Goal: Information Seeking & Learning: Learn about a topic

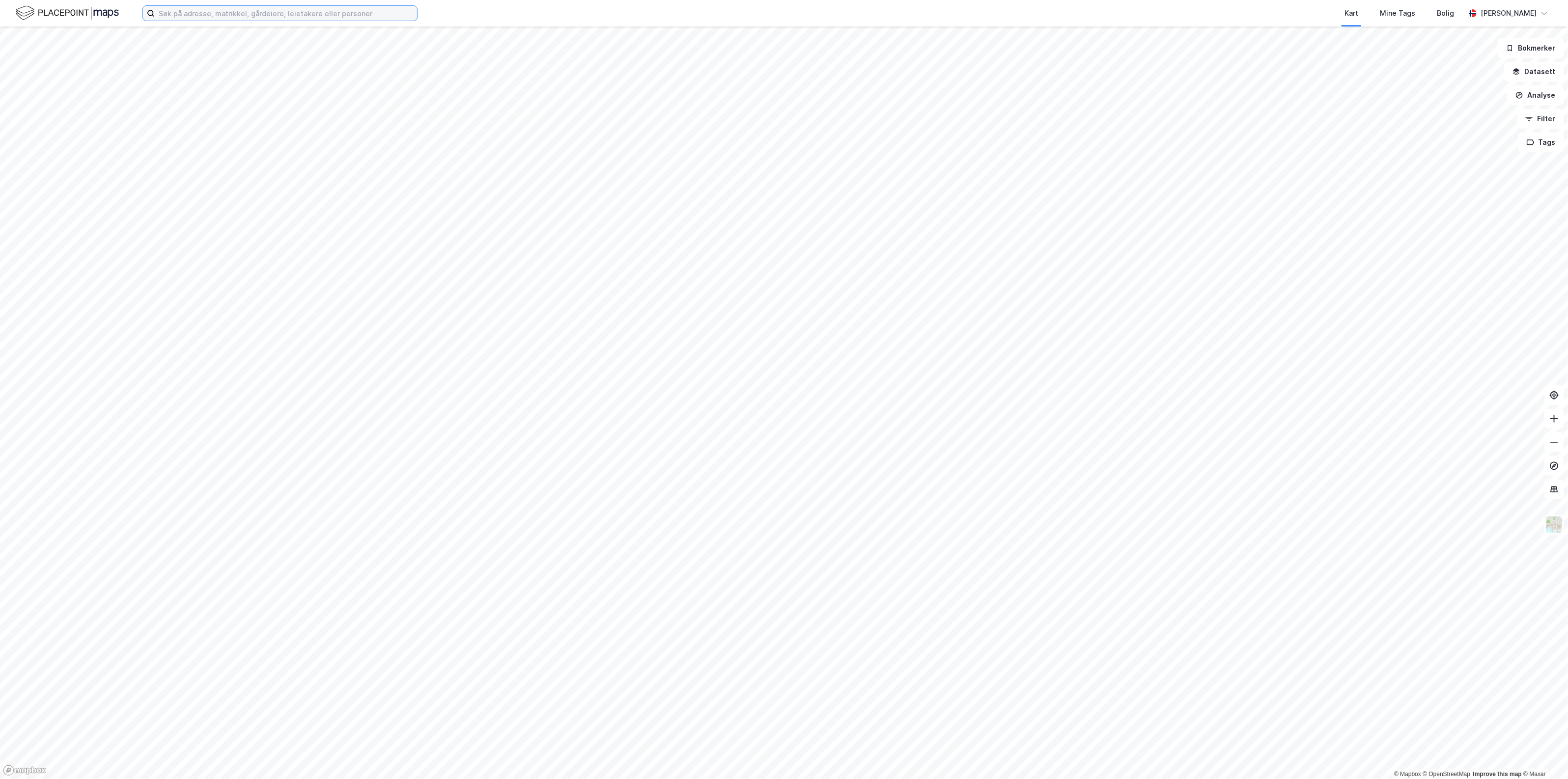
click at [210, 20] on input at bounding box center [286, 13] width 262 height 15
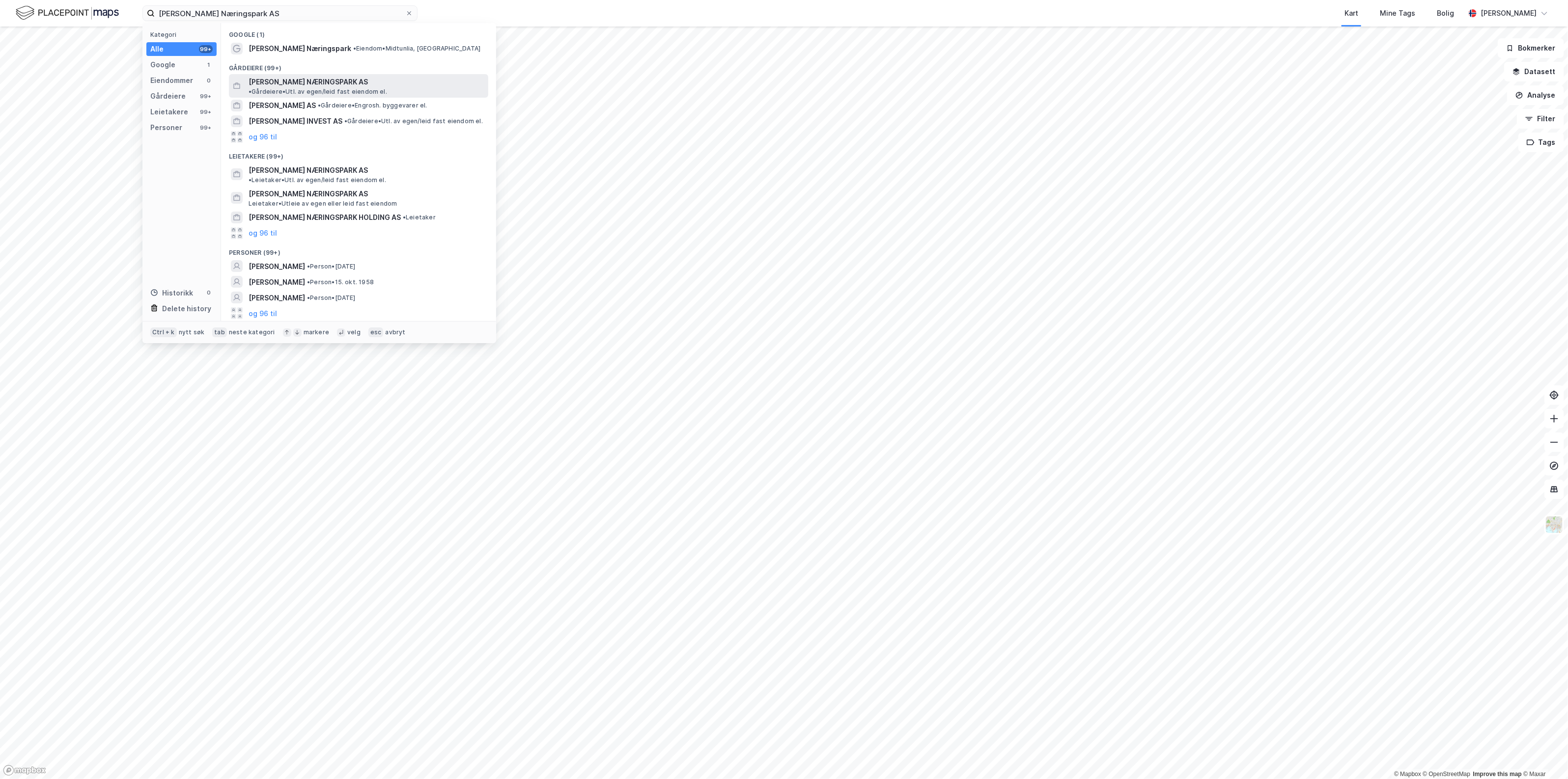
click at [308, 76] on span "[PERSON_NAME] NÆRINGSPARK AS" at bounding box center [308, 81] width 119 height 12
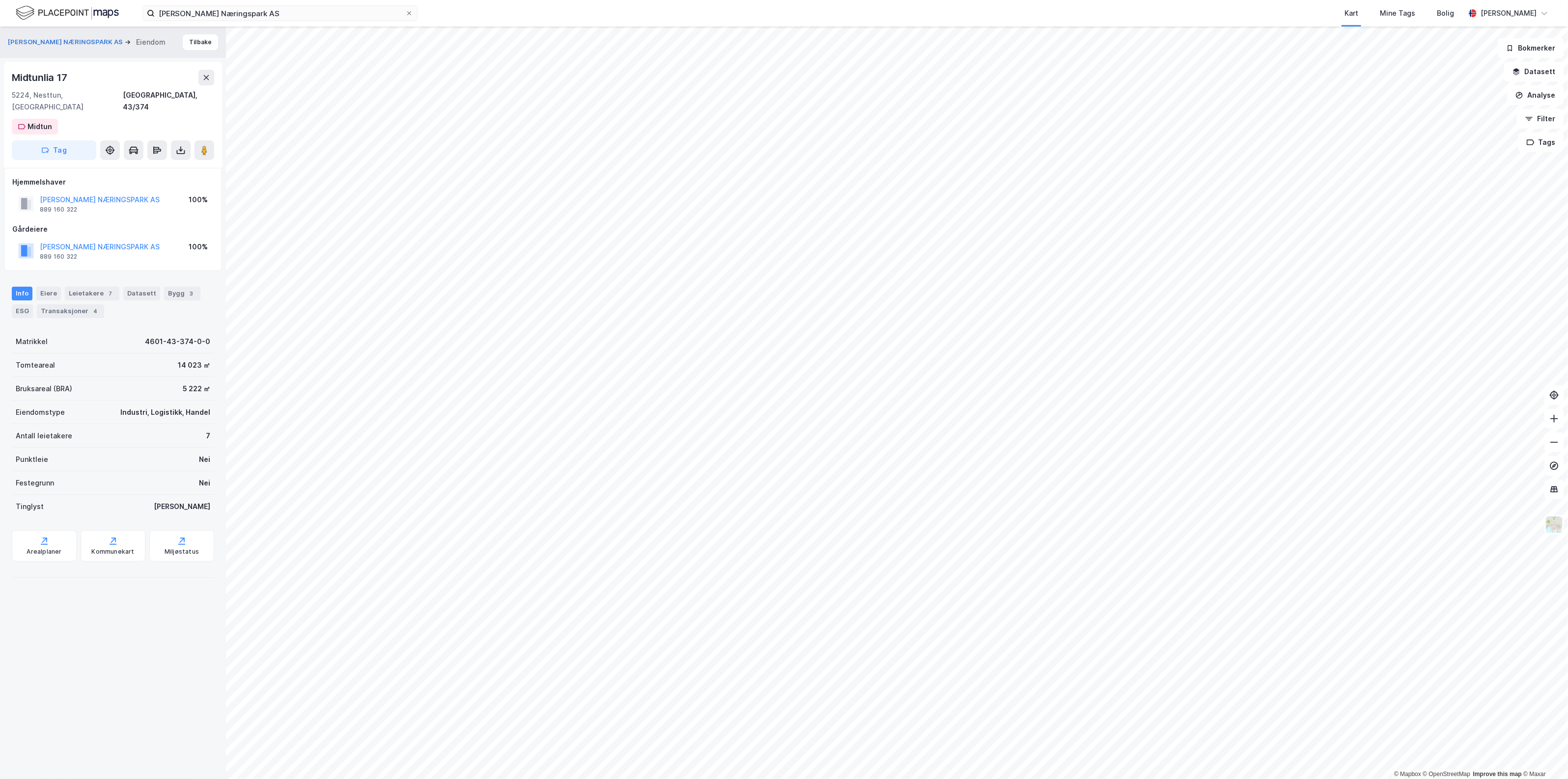
drag, startPoint x: 70, startPoint y: 199, endPoint x: 81, endPoint y: 192, distance: 13.0
click at [70, 206] on div "889 160 322" at bounding box center [58, 210] width 37 height 8
click at [266, 13] on input "[PERSON_NAME] Næringspark AS" at bounding box center [280, 13] width 251 height 15
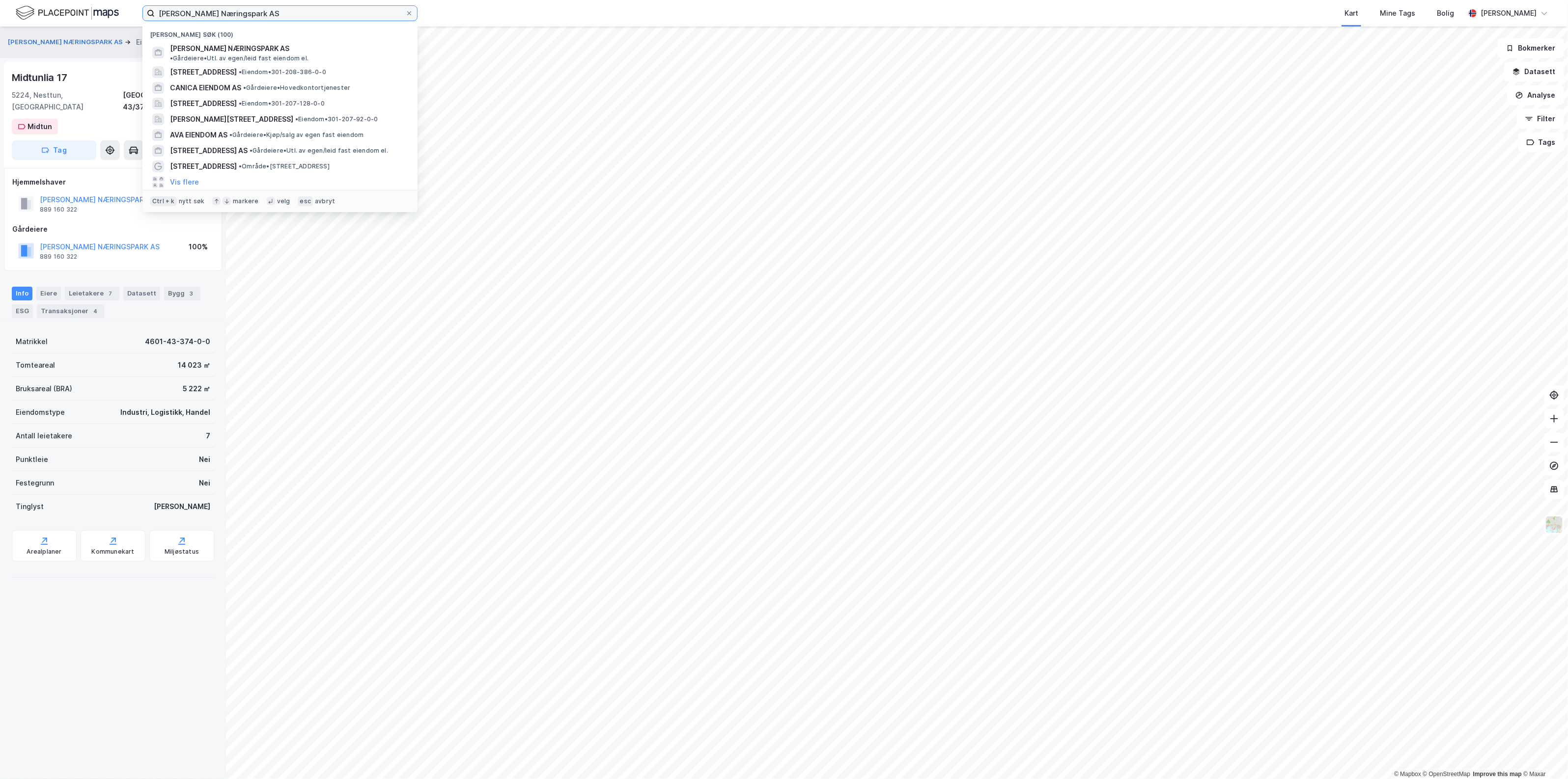
paste input "889 160 322"
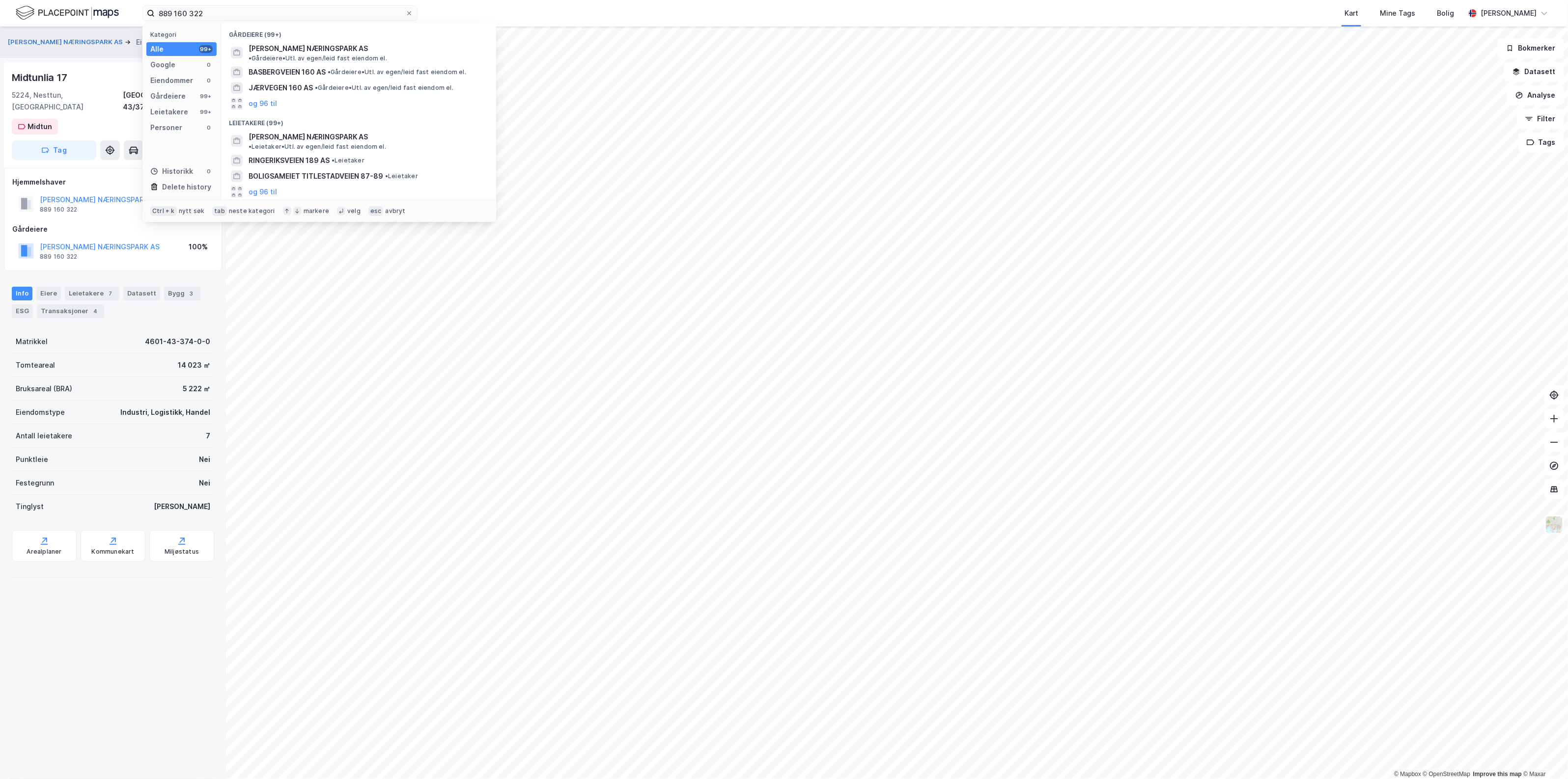
click at [103, 223] on div "Gårdeiere" at bounding box center [113, 229] width 202 height 12
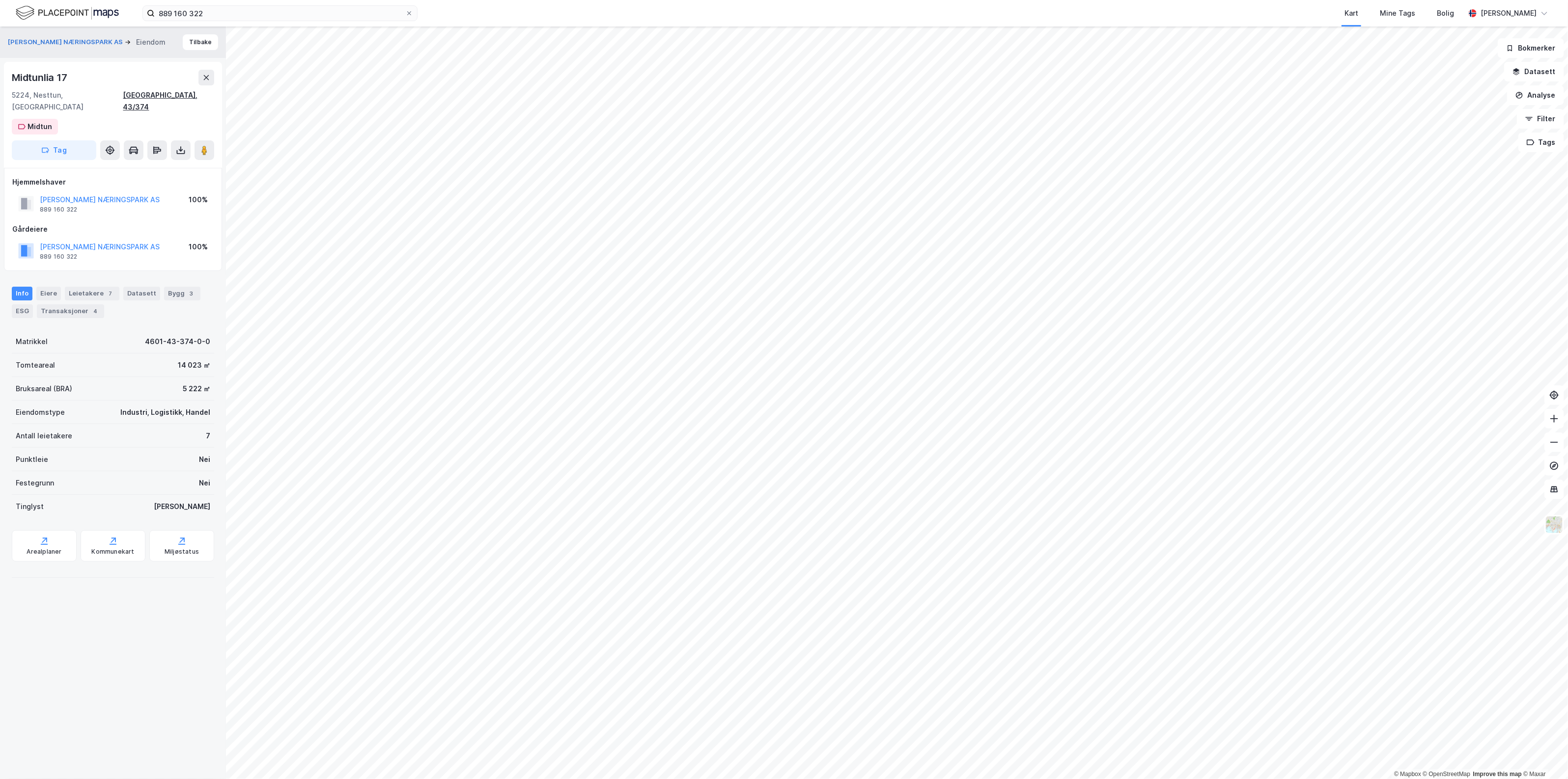
click at [200, 96] on div "[GEOGRAPHIC_DATA], 43/374" at bounding box center [169, 101] width 91 height 24
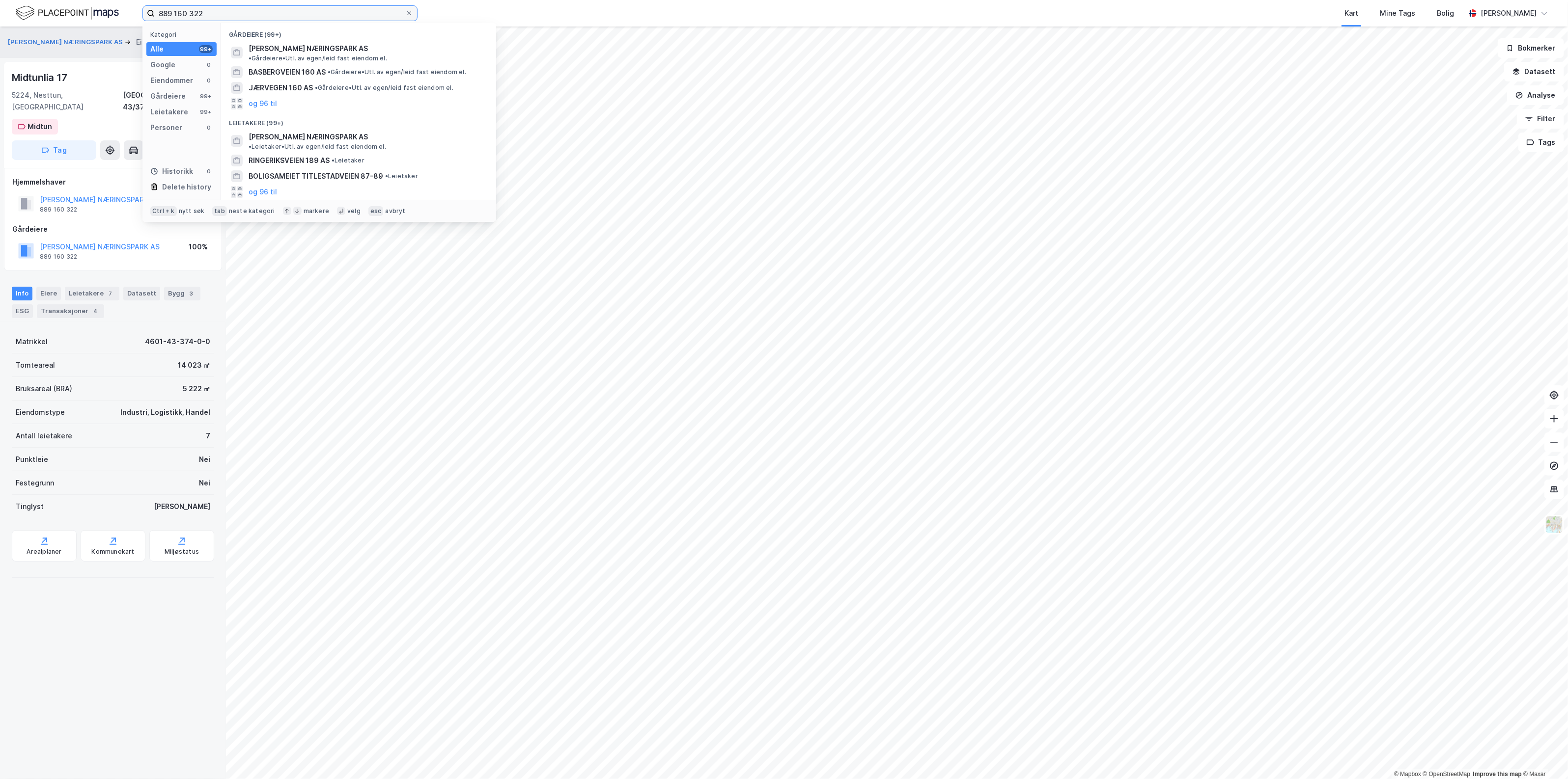
drag, startPoint x: 236, startPoint y: 18, endPoint x: 118, endPoint y: 4, distance: 118.8
click at [118, 4] on div "889 160 322 Kategori Alle 99+ Google 0 Eiendommer 0 Gårdeiere 99+ Leietakere 99…" at bounding box center [784, 13] width 1568 height 27
paste input "4601-43-374-0-0"
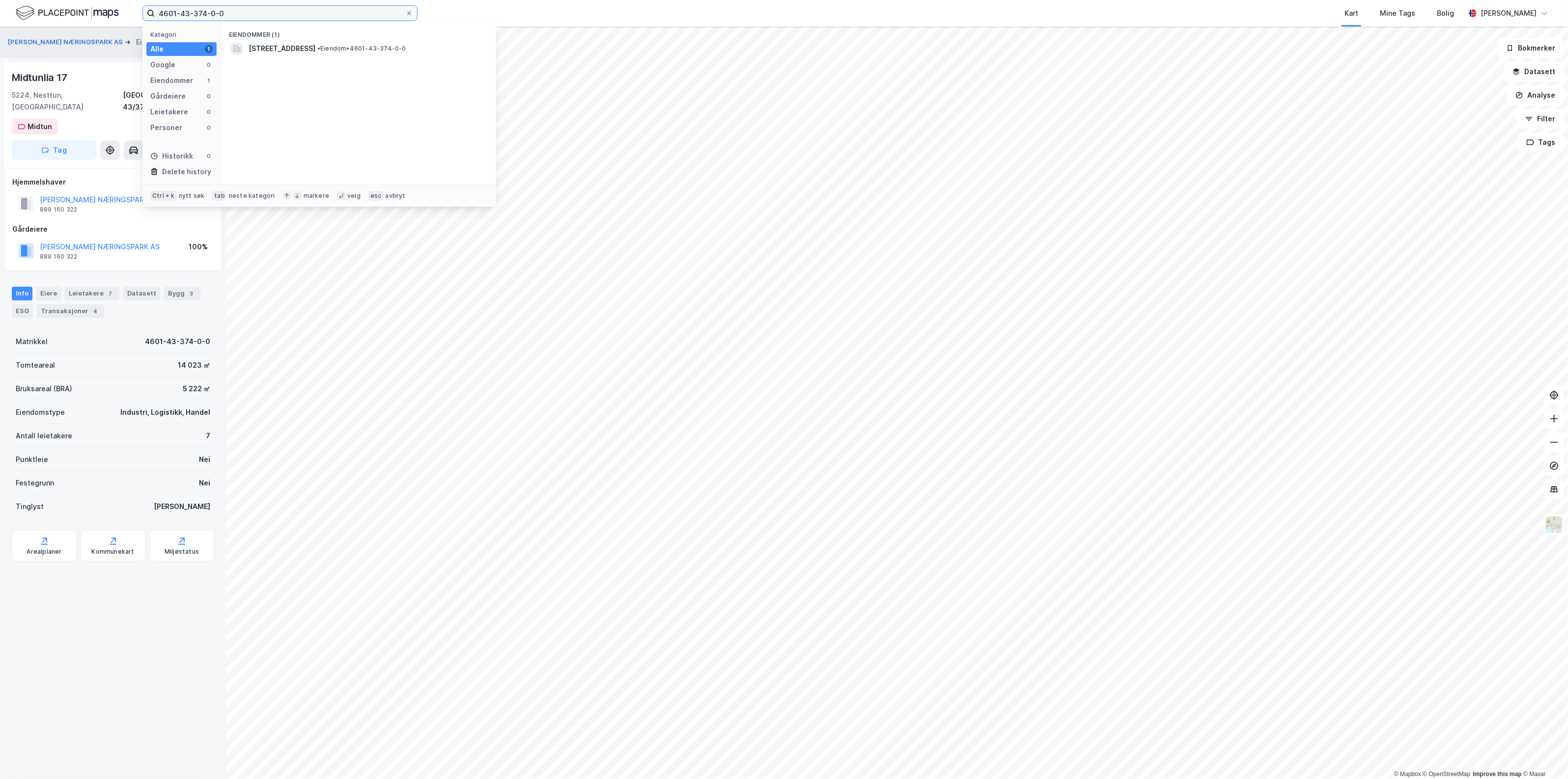
drag, startPoint x: 190, startPoint y: 11, endPoint x: 185, endPoint y: 10, distance: 5.1
click at [185, 10] on input "4601-43-374-0-0" at bounding box center [280, 13] width 251 height 15
drag, startPoint x: 193, startPoint y: 12, endPoint x: 207, endPoint y: 14, distance: 14.1
click at [207, 14] on input "4601-45-374-0-0" at bounding box center [280, 13] width 251 height 15
click at [76, 206] on div "889 160 322" at bounding box center [58, 210] width 37 height 8
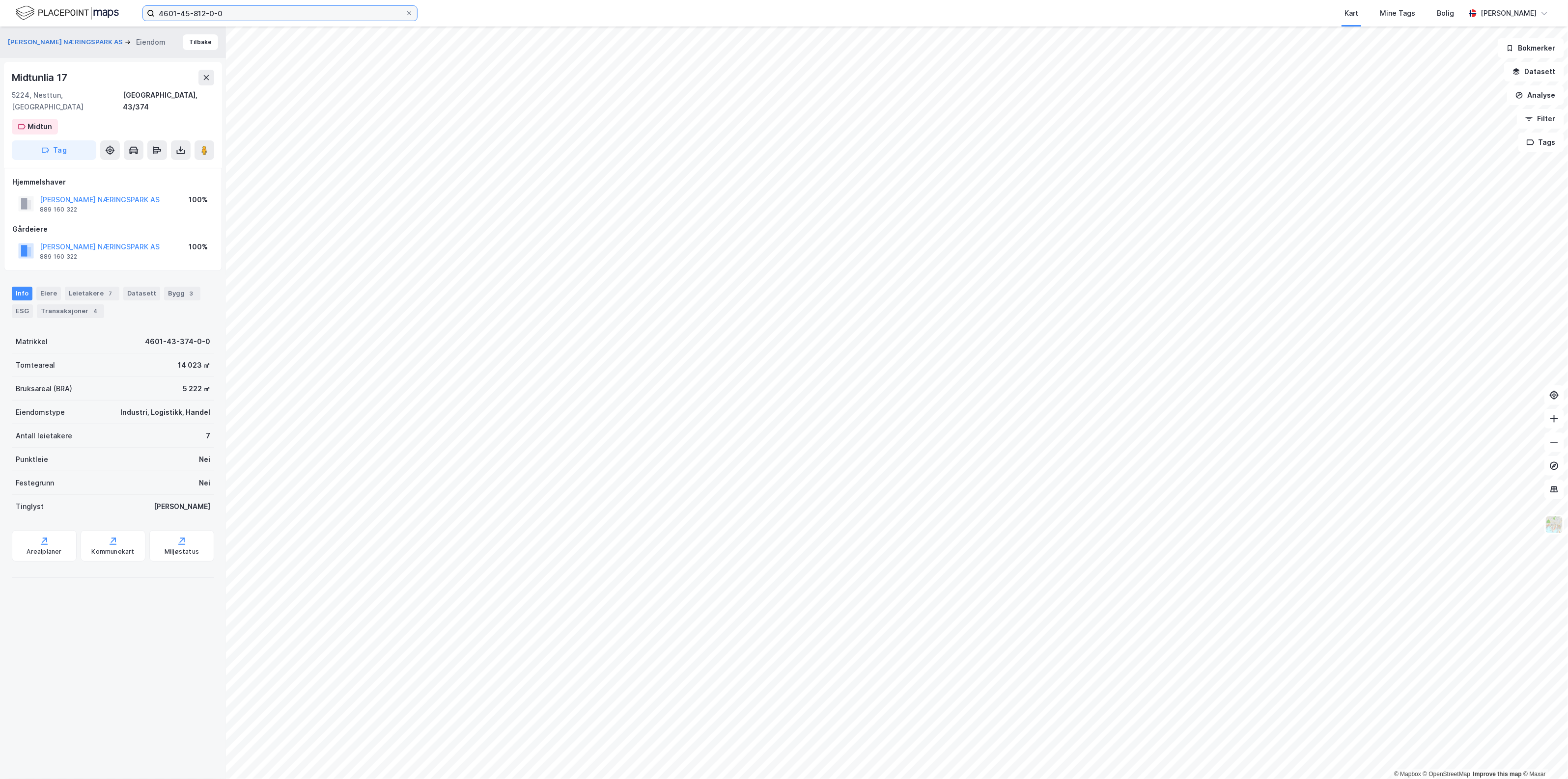
click at [242, 12] on input "4601-45-812-0-0" at bounding box center [280, 13] width 251 height 15
paste input "889 160 322"
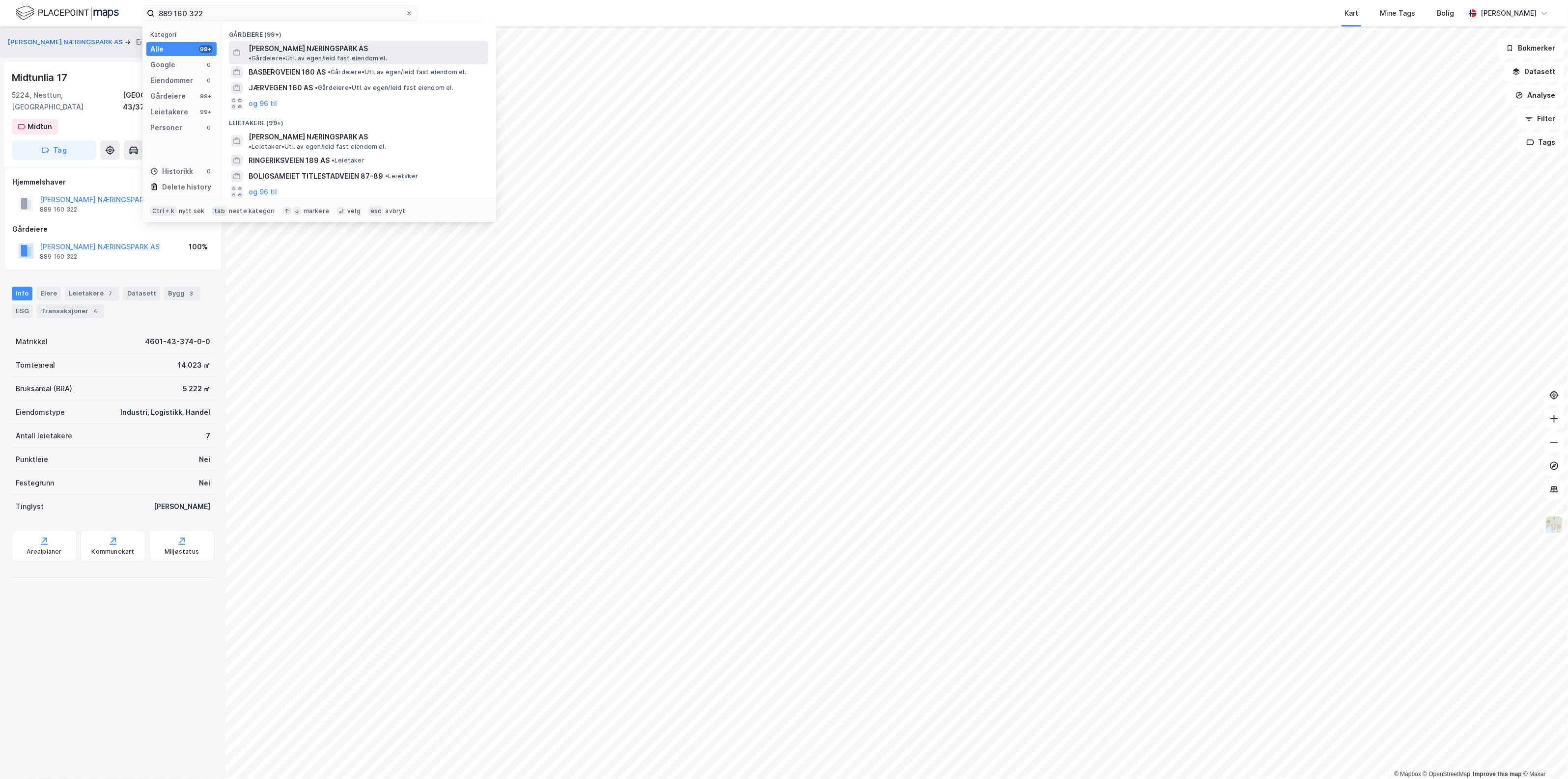
click at [258, 52] on span "[PERSON_NAME] NÆRINGSPARK AS" at bounding box center [308, 48] width 119 height 12
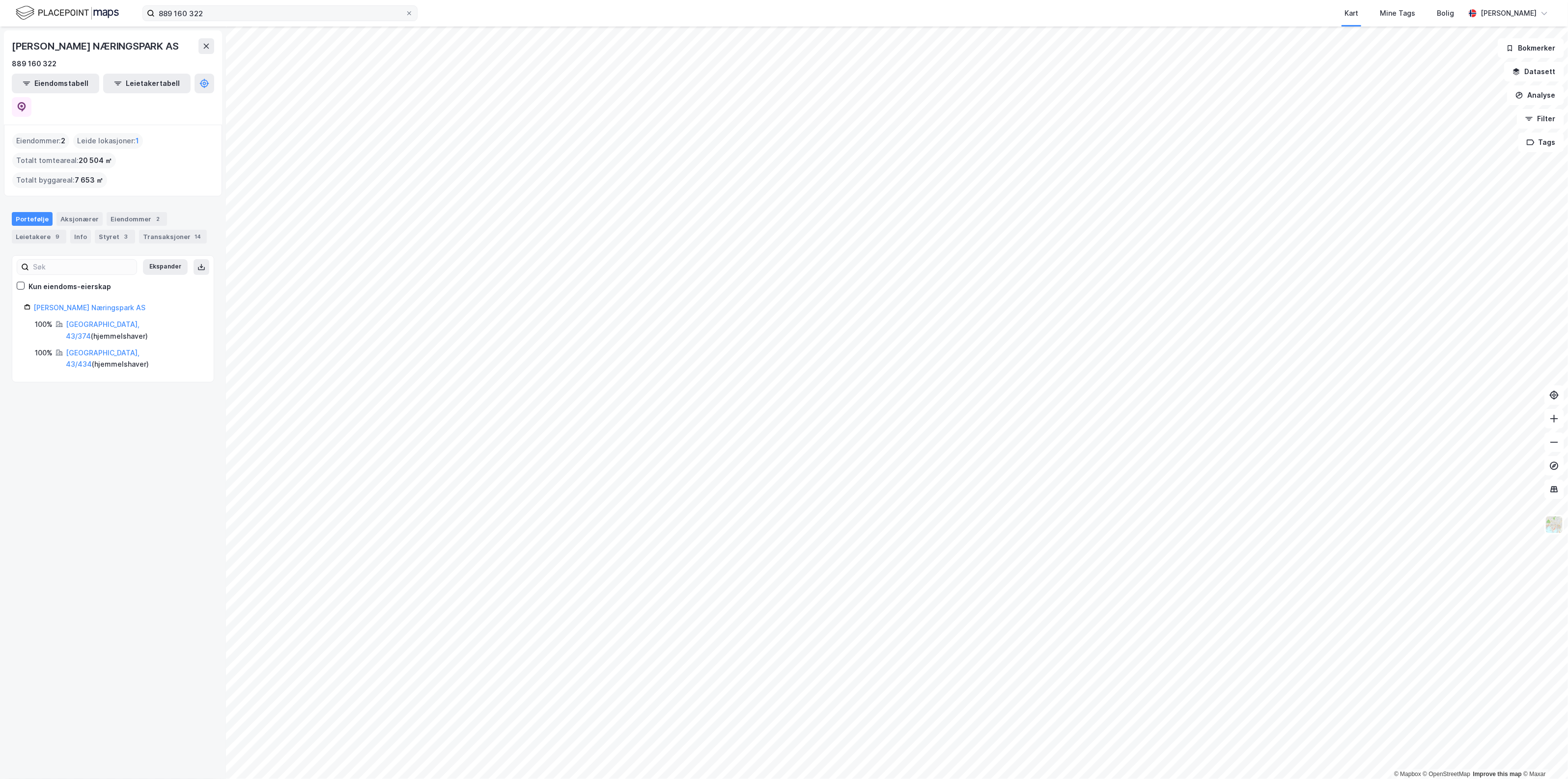
click at [228, 6] on label "889 160 322" at bounding box center [280, 13] width 275 height 16
click at [228, 6] on input "889 160 322" at bounding box center [280, 13] width 251 height 15
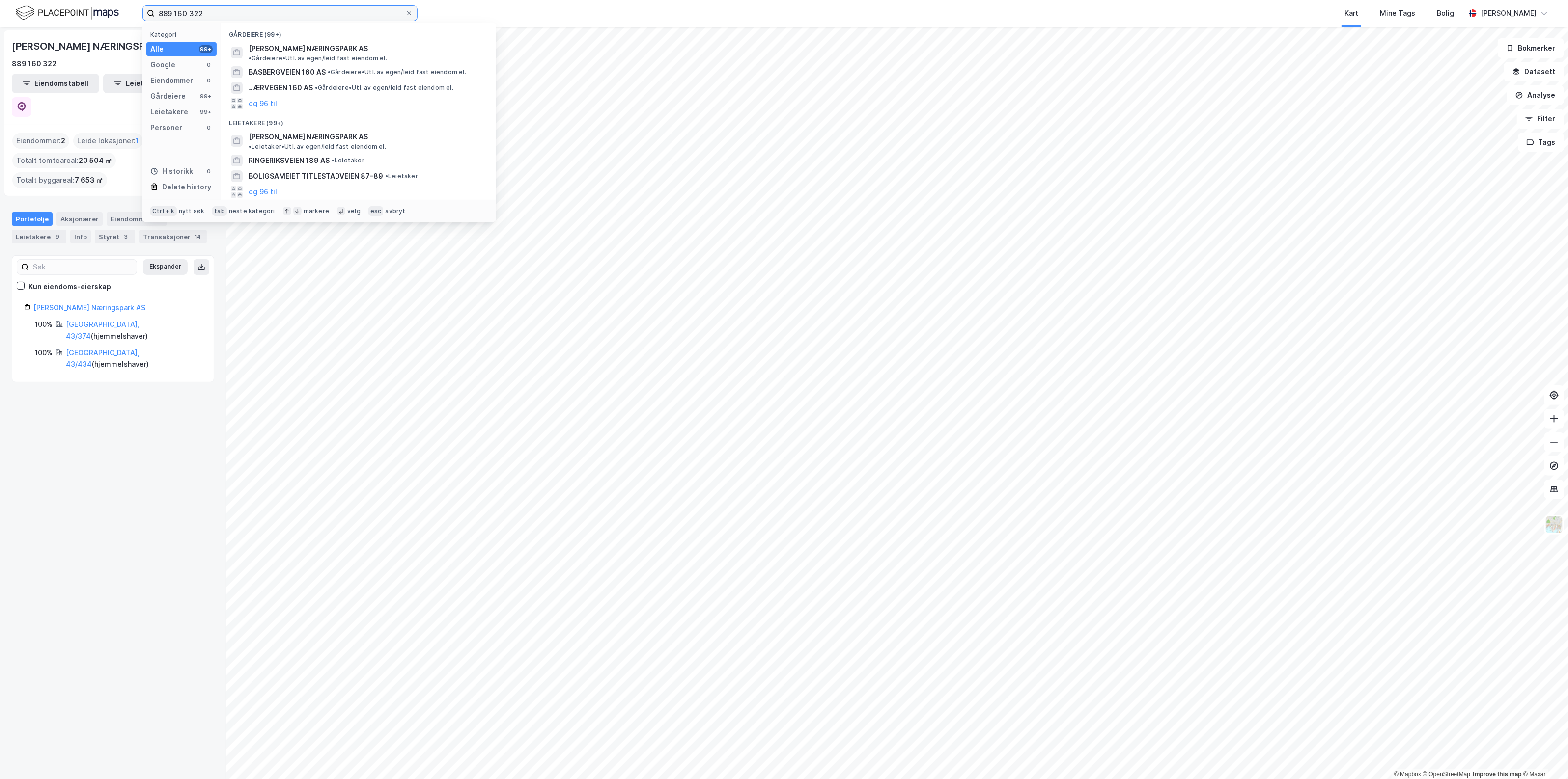
paste input "922 229 376"
click at [296, 48] on span "[GEOGRAPHIC_DATA] AS" at bounding box center [290, 48] width 83 height 12
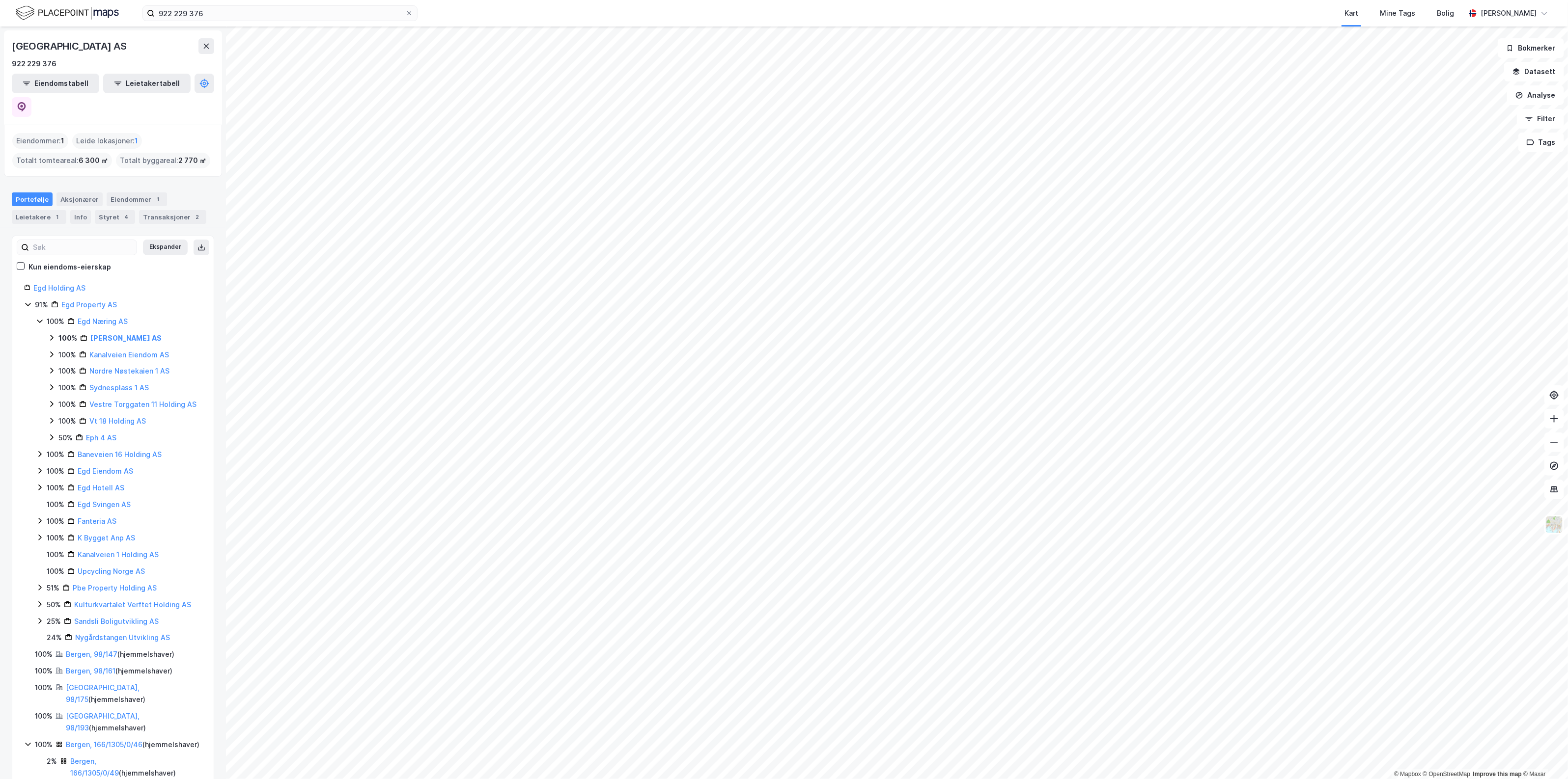
click at [48, 334] on icon at bounding box center [52, 338] width 8 height 8
click at [108, 351] on link "Askøy, 12/1192" at bounding box center [113, 361] width 24 height 20
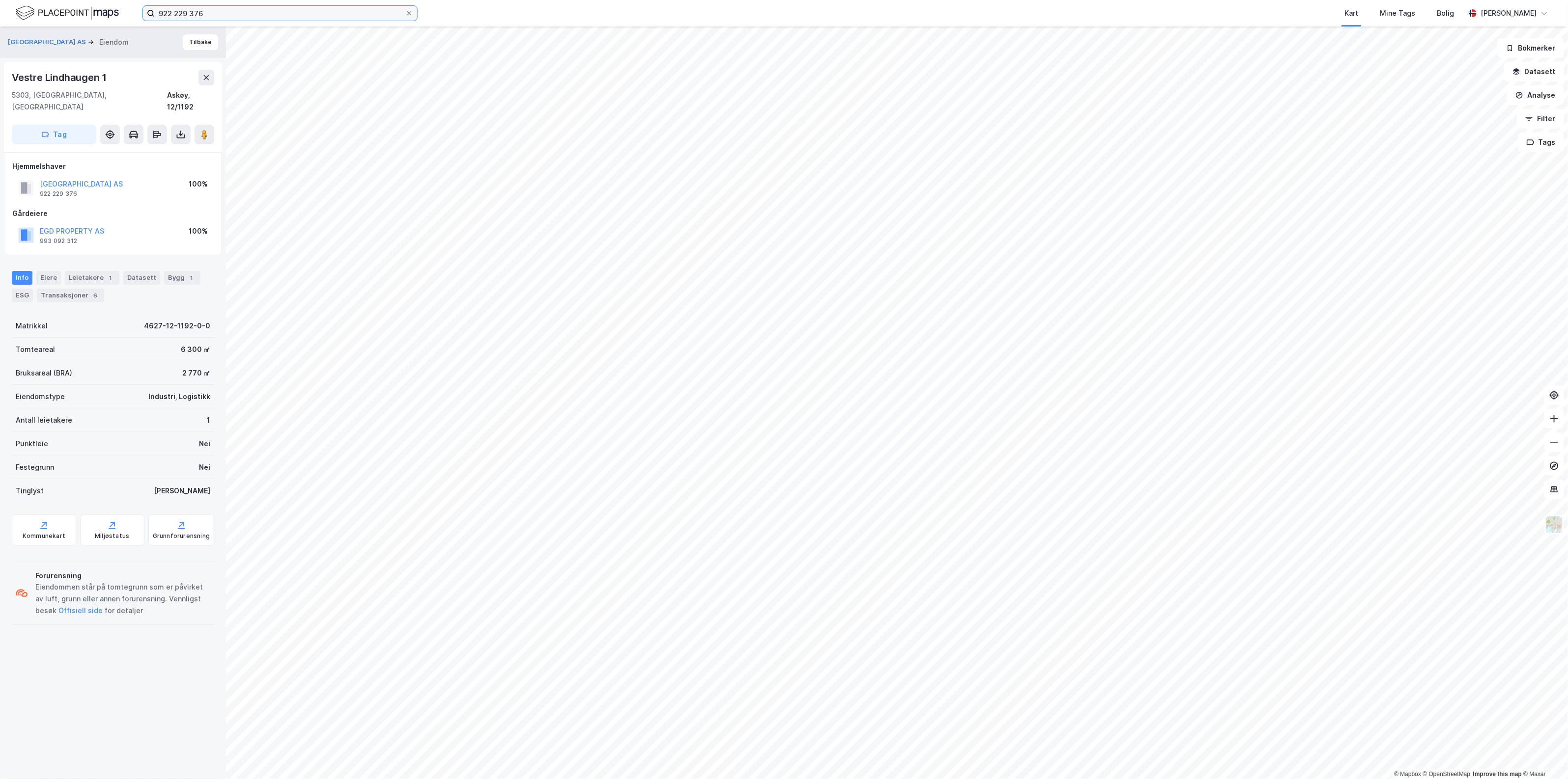
click at [257, 12] on input "922 229 376" at bounding box center [280, 13] width 251 height 15
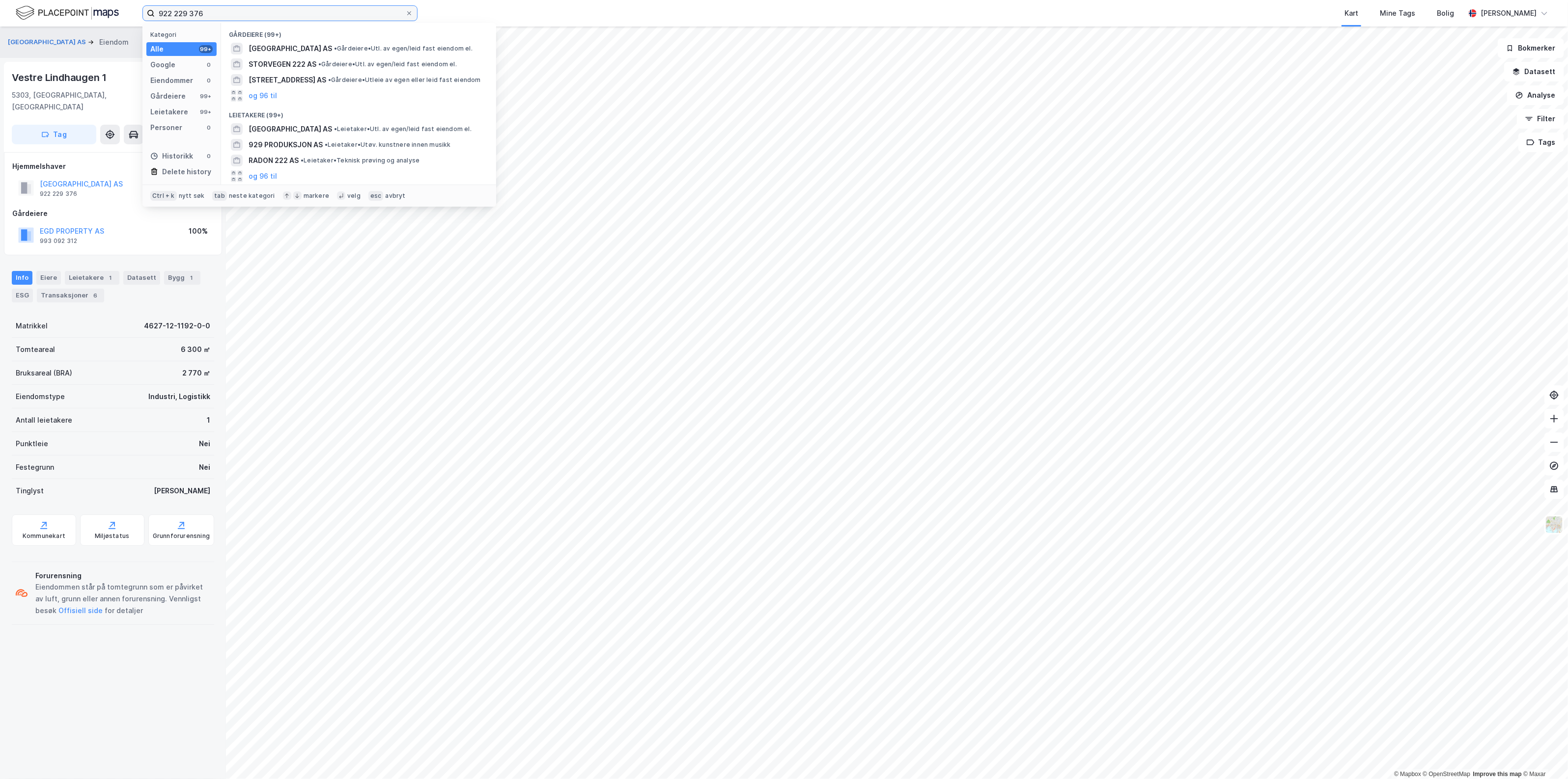
paste input "34 187 01"
click at [310, 48] on span "ØVRE EIDE 37-39 AS" at bounding box center [283, 48] width 69 height 12
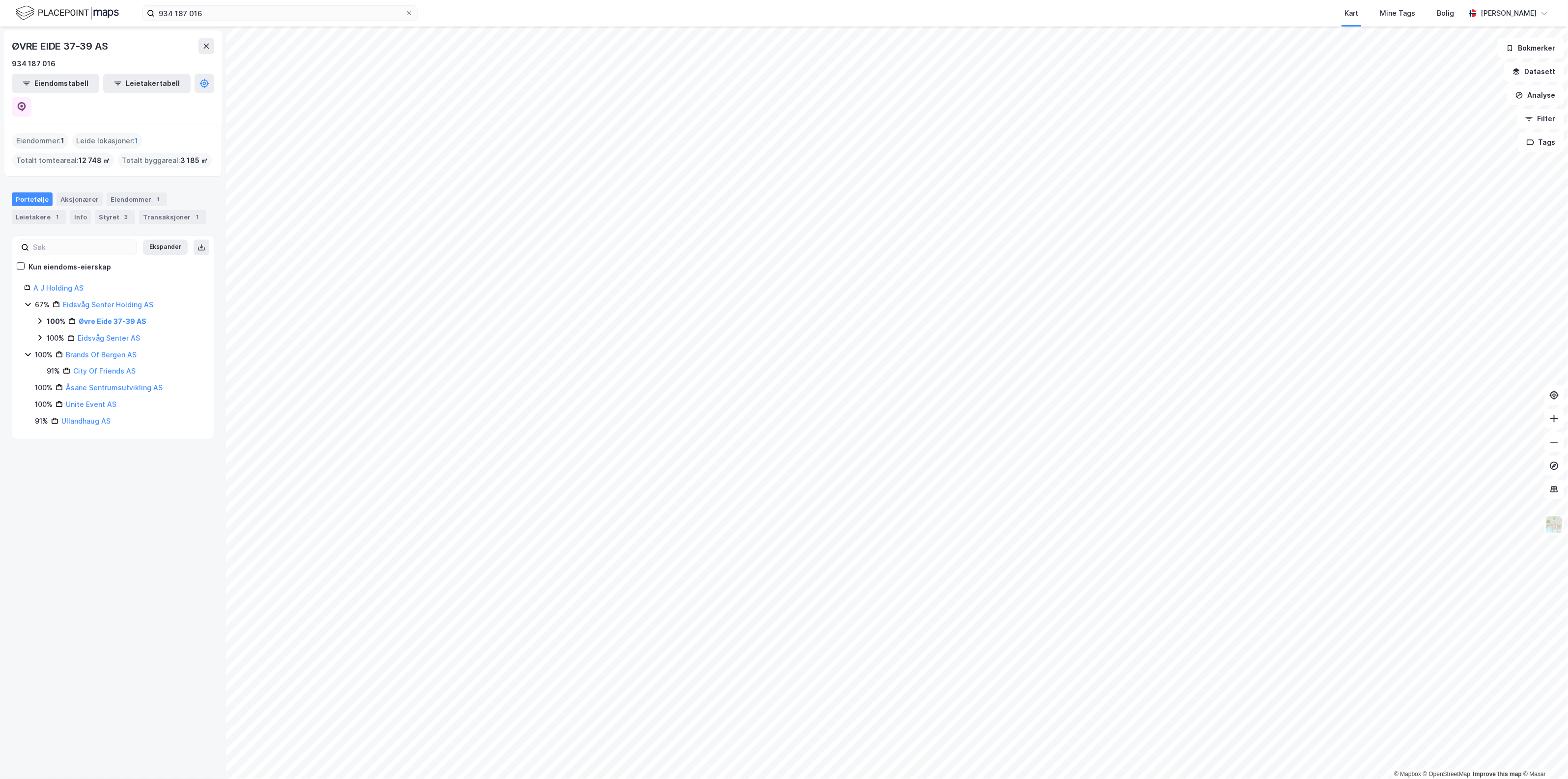
click at [40, 317] on icon at bounding box center [40, 321] width 8 height 8
click at [190, 11] on input "934 187 016" at bounding box center [280, 13] width 251 height 15
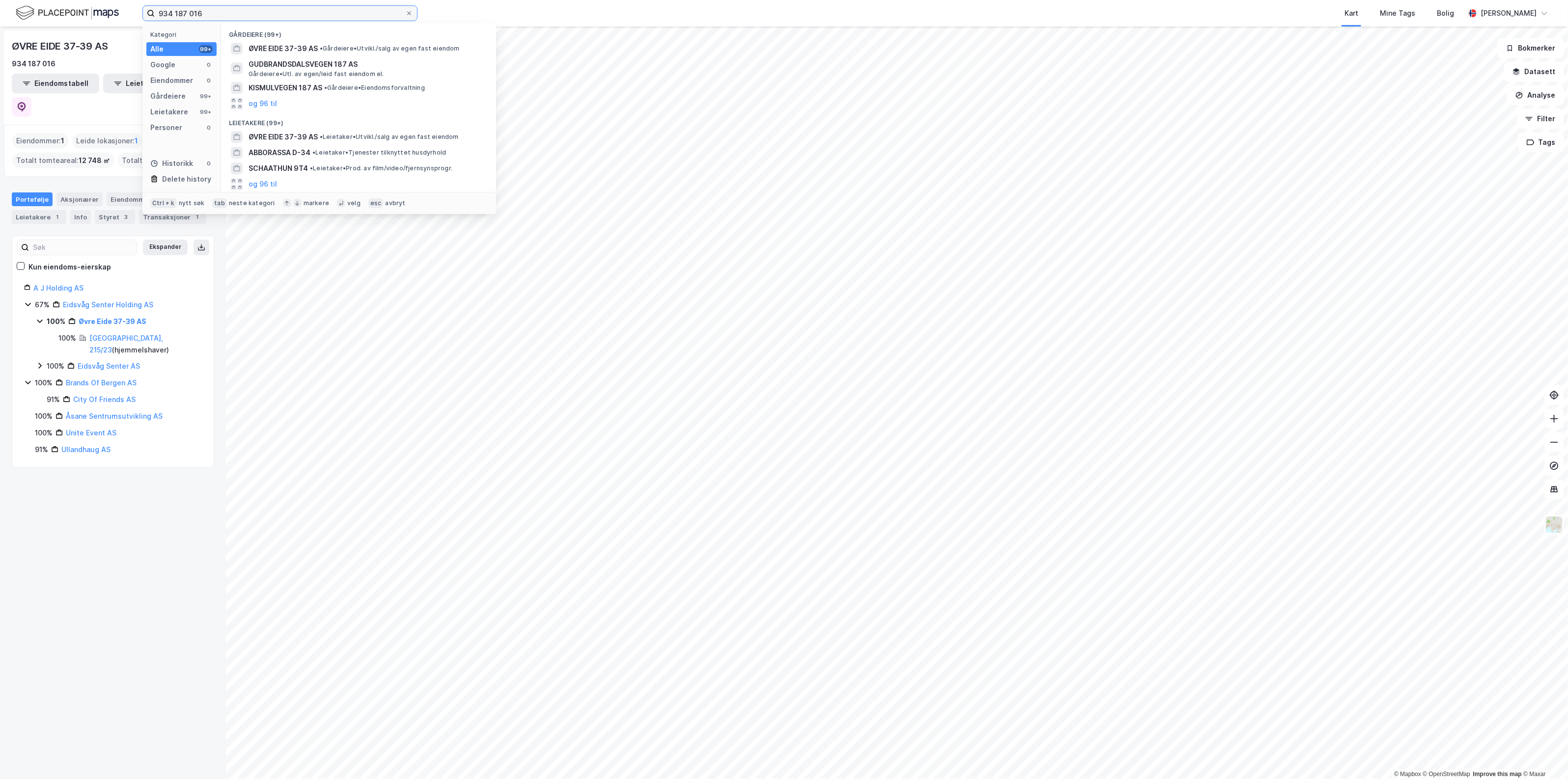
paste input "98 360 19"
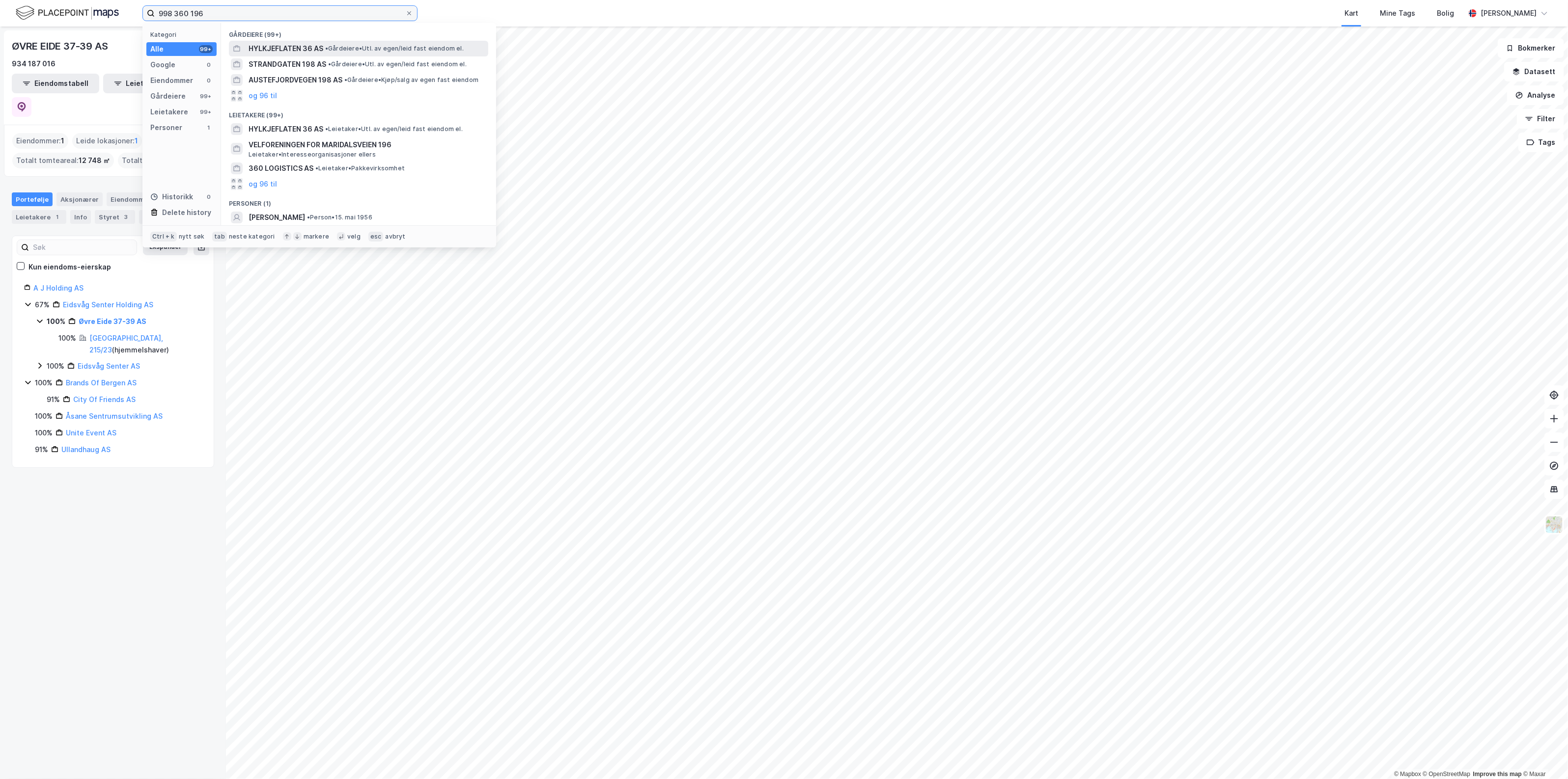
type input "998 360 196"
click at [295, 45] on span "HYLKJEFLATEN 36 AS" at bounding box center [286, 48] width 75 height 12
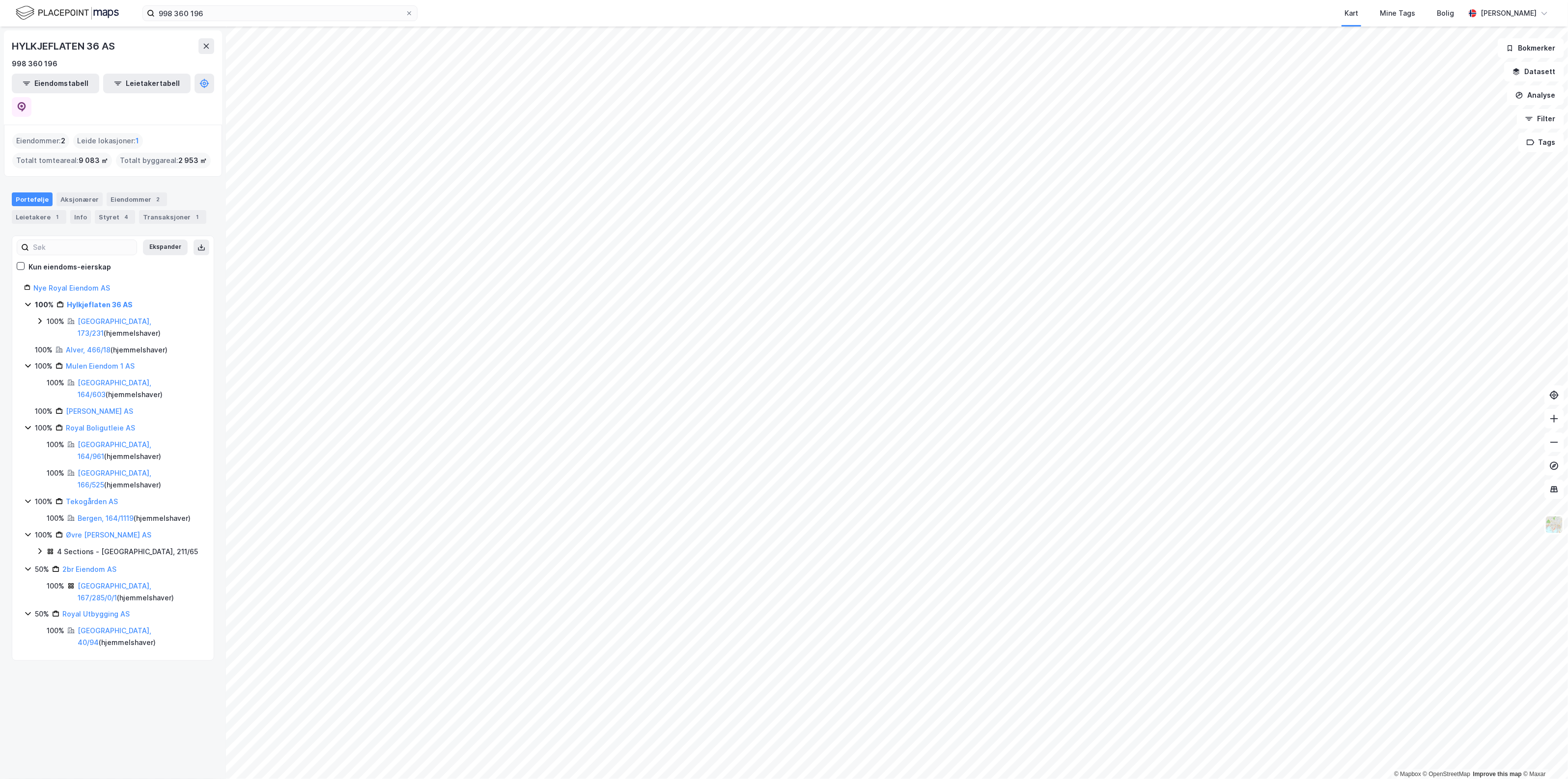
click at [43, 317] on icon at bounding box center [40, 321] width 8 height 8
